Goal: Find specific page/section

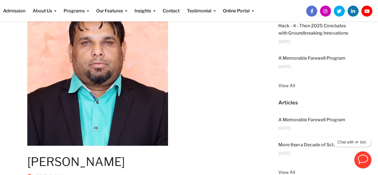
scroll to position [111, 0]
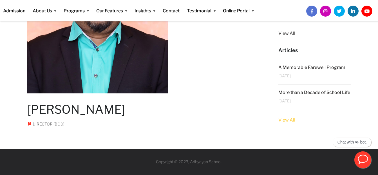
click at [290, 124] on link "View All" at bounding box center [314, 120] width 73 height 7
drag, startPoint x: 27, startPoint y: 106, endPoint x: 156, endPoint y: 112, distance: 128.5
click at [156, 112] on h1 "Rajesh Rauniyar" at bounding box center [147, 109] width 240 height 14
copy h1 "Rajesh Rauniyar"
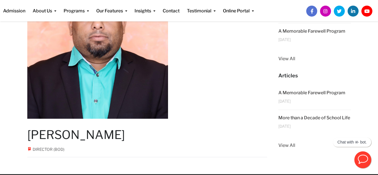
scroll to position [0, 0]
